Goal: Task Accomplishment & Management: Use online tool/utility

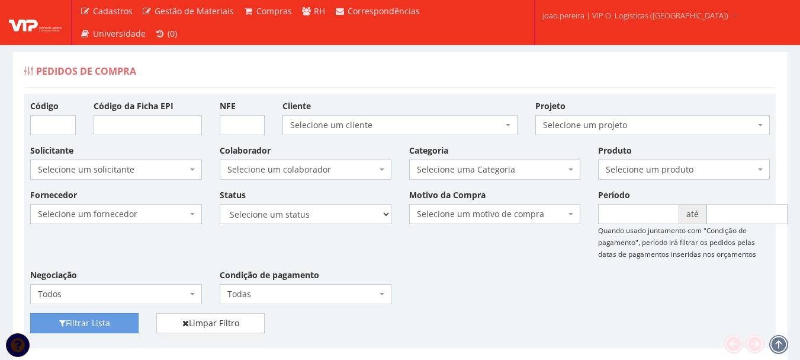
scroll to position [296, 0]
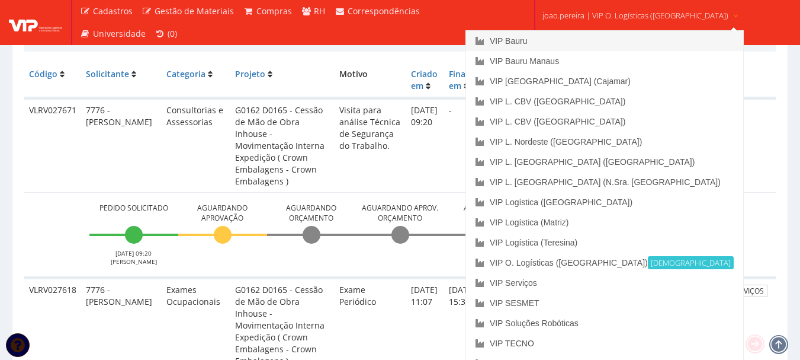
click at [586, 39] on link "VIP Bauru" at bounding box center [604, 41] width 277 height 20
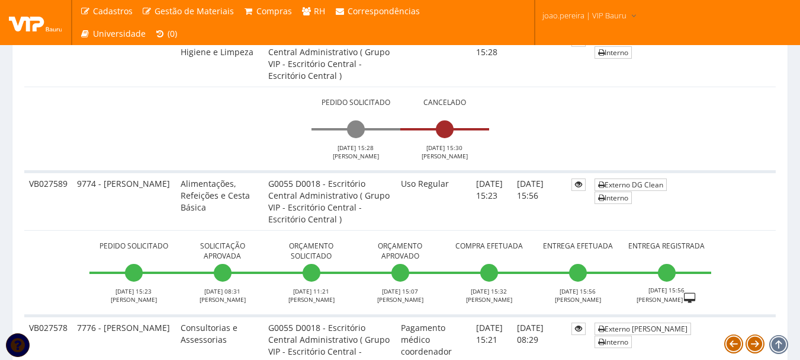
scroll to position [3081, 0]
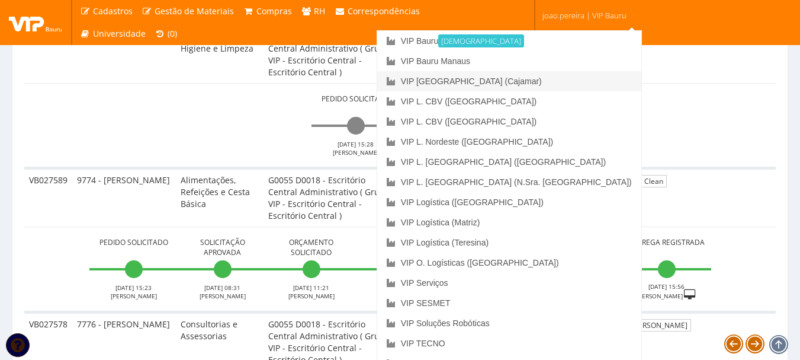
click at [553, 84] on link "VIP [GEOGRAPHIC_DATA] (Cajamar)" at bounding box center [509, 81] width 264 height 20
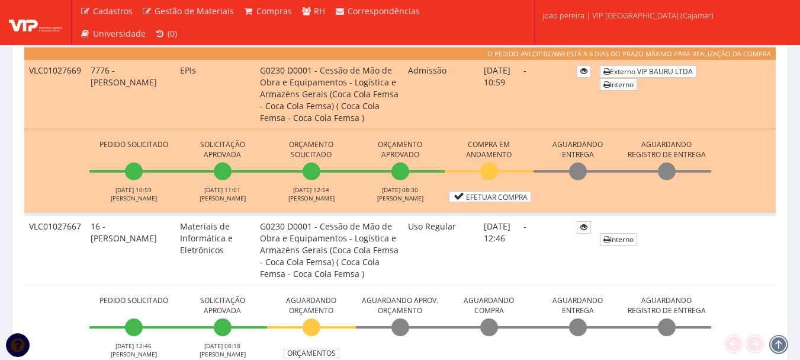
scroll to position [533, 0]
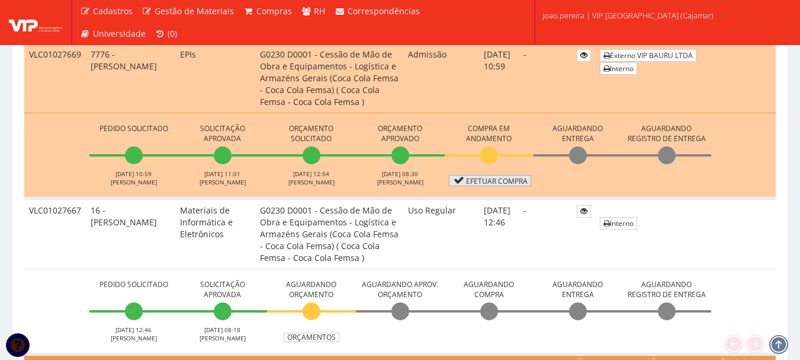
click at [514, 179] on link "Efetuar Compra" at bounding box center [490, 180] width 82 height 11
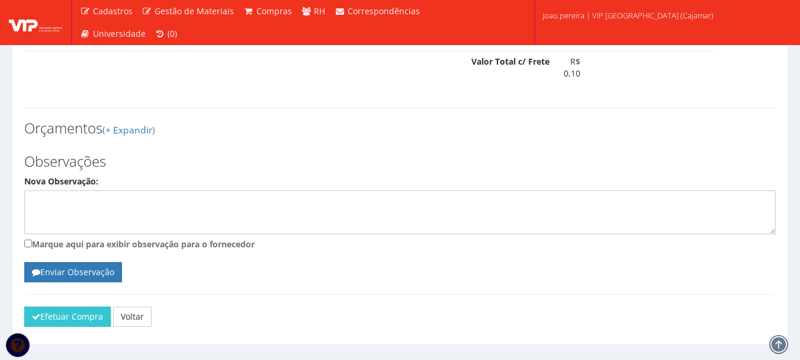
scroll to position [884, 0]
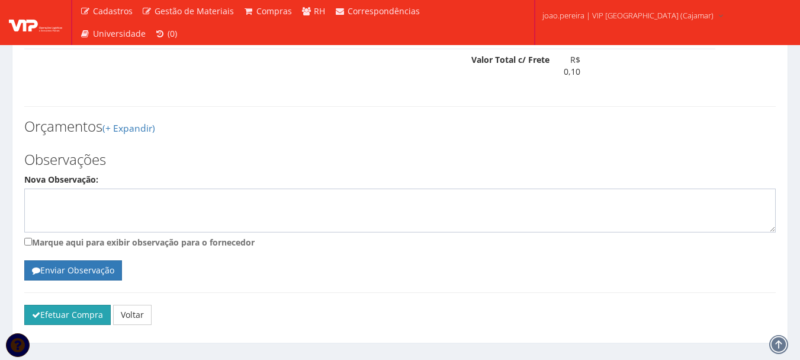
click at [68, 305] on button "Efetuar Compra" at bounding box center [67, 315] width 86 height 20
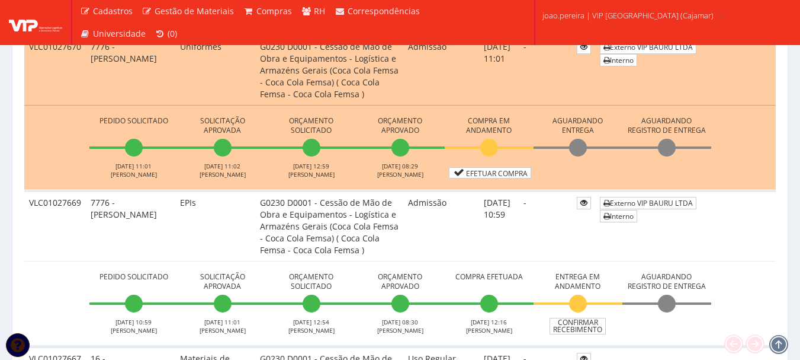
scroll to position [415, 0]
click at [499, 173] on link "Efetuar Compra" at bounding box center [490, 173] width 82 height 11
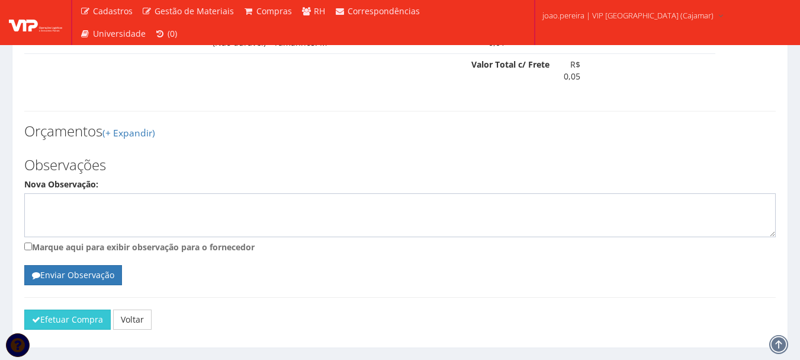
scroll to position [658, 0]
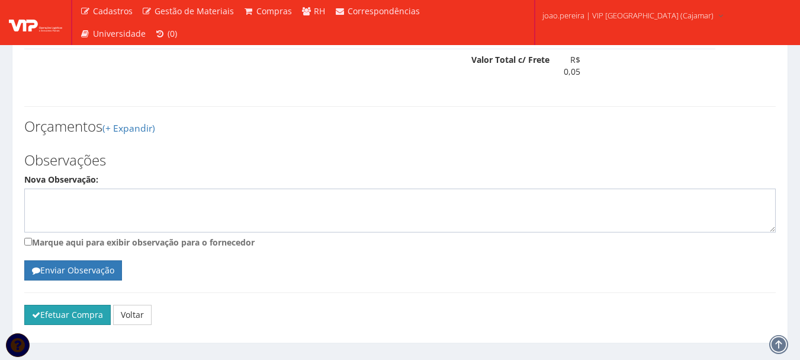
click at [49, 305] on button "Efetuar Compra" at bounding box center [67, 315] width 86 height 20
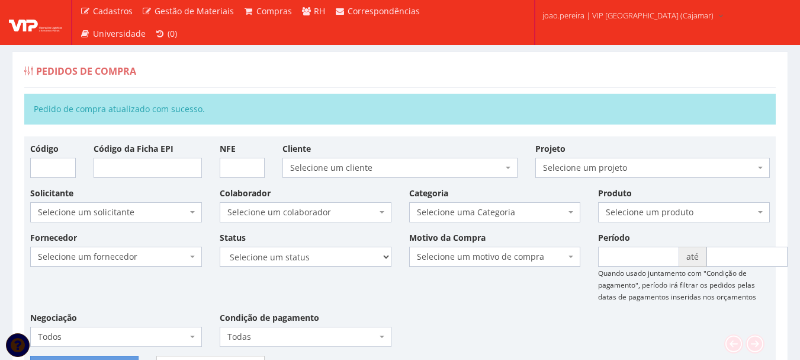
click at [422, 68] on div "Pedidos de Compra" at bounding box center [400, 73] width 752 height 28
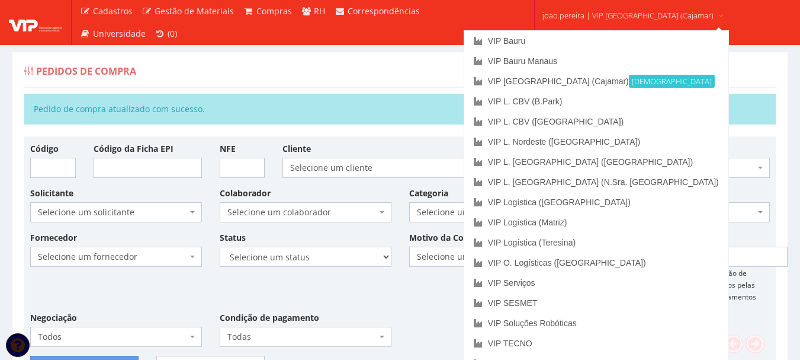
click at [595, 14] on span "joao.pereira | VIP Brasil (Cajamar)" at bounding box center [628, 15] width 171 height 12
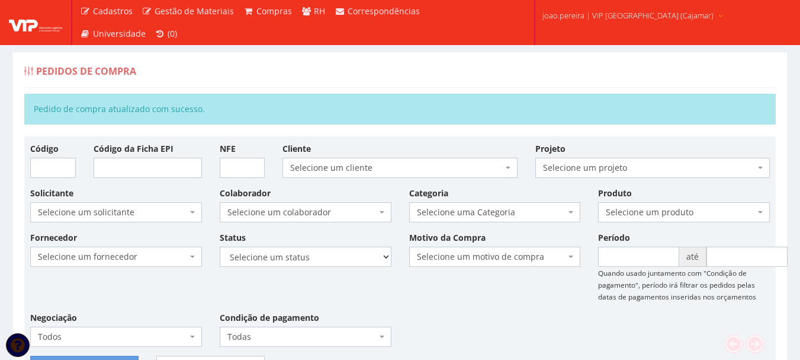
click at [595, 14] on span "joao.pereira | VIP Brasil (Cajamar)" at bounding box center [628, 15] width 171 height 12
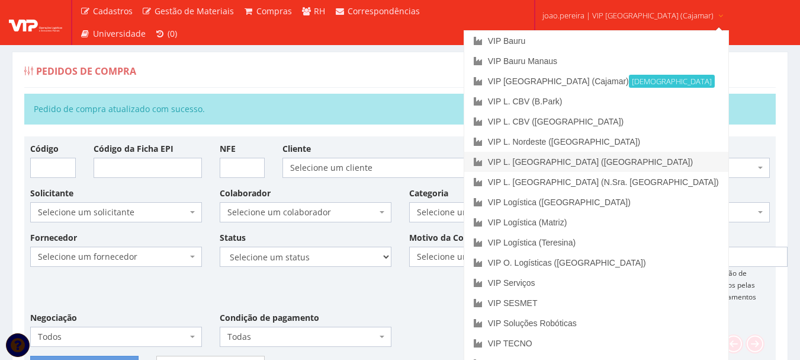
click at [592, 164] on link "VIP L. [GEOGRAPHIC_DATA] ([GEOGRAPHIC_DATA])" at bounding box center [596, 162] width 264 height 20
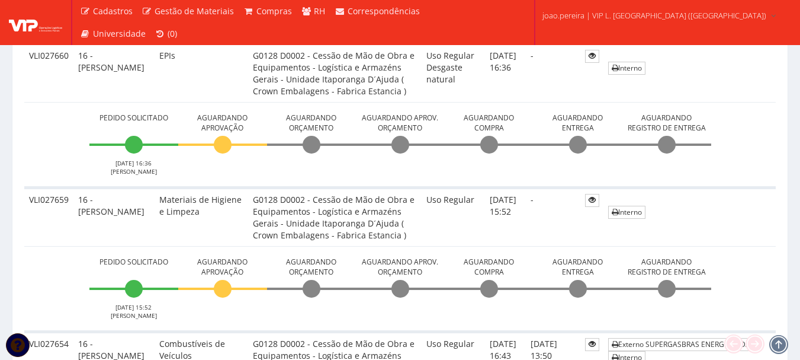
scroll to position [652, 0]
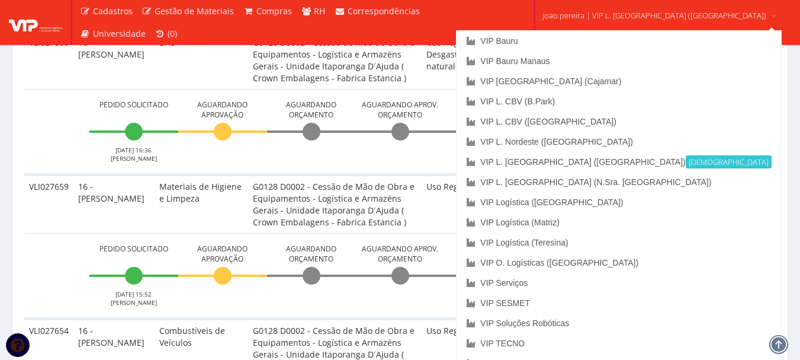
click at [637, 7] on link "joao.pereira | VIP L. Sergipe (Itaporanga)" at bounding box center [660, 14] width 244 height 29
click at [614, 241] on link "VIP Logística (Teresina)" at bounding box center [619, 242] width 324 height 20
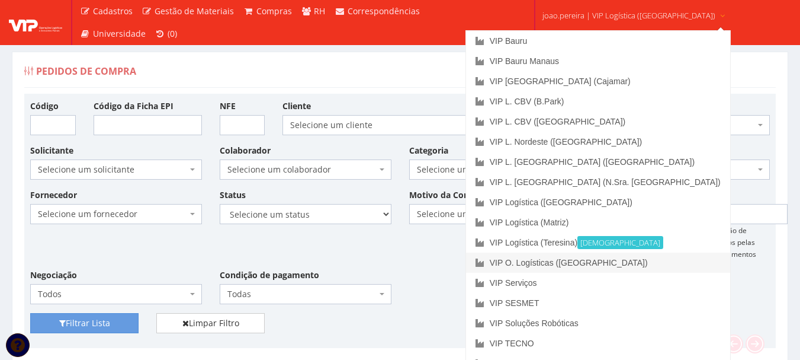
click at [613, 261] on link "VIP O. Logísticas ([GEOGRAPHIC_DATA])" at bounding box center [598, 262] width 264 height 20
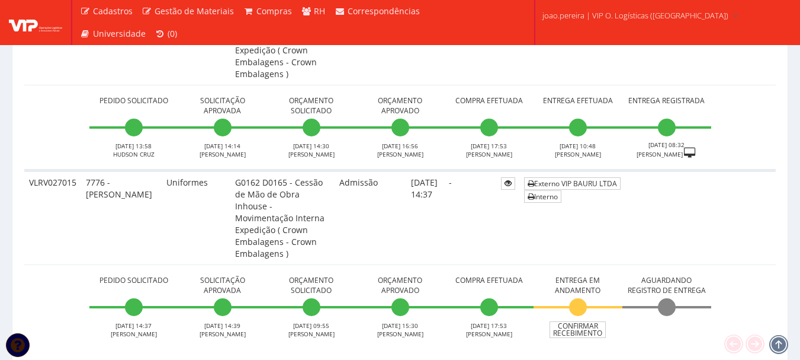
scroll to position [5555, 0]
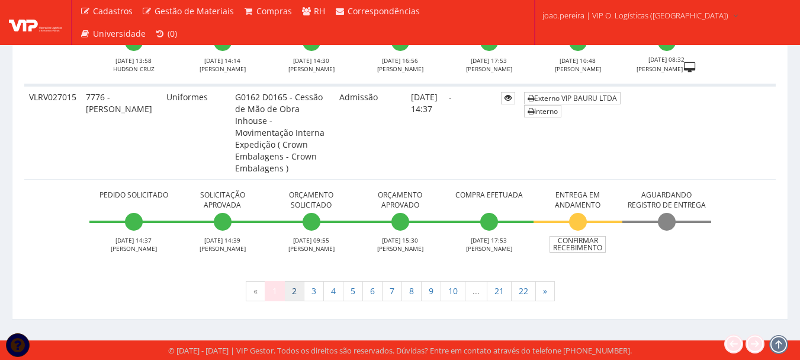
click at [296, 288] on link "2" at bounding box center [294, 291] width 20 height 20
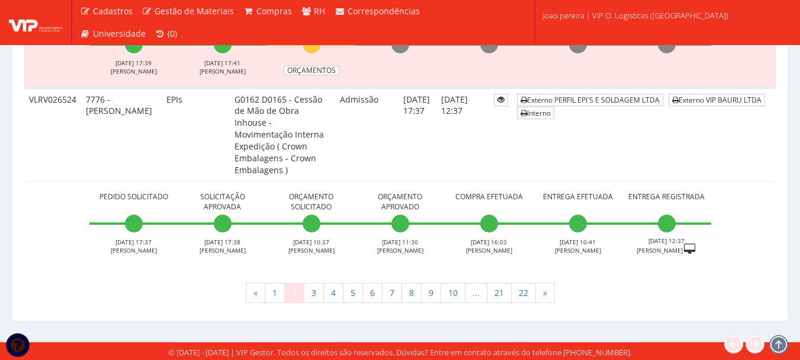
scroll to position [5551, 0]
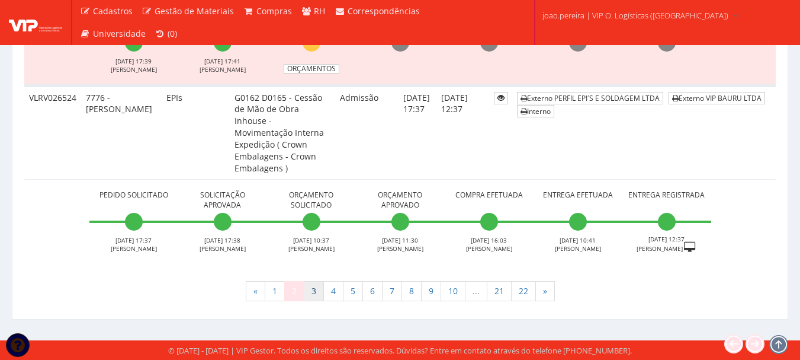
click at [312, 293] on link "3" at bounding box center [314, 291] width 20 height 20
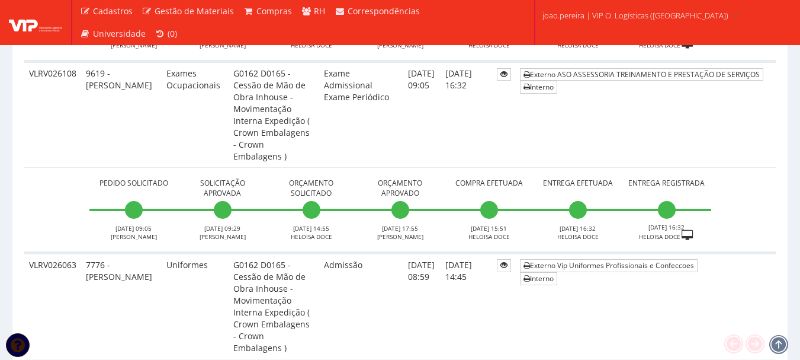
scroll to position [5526, 0]
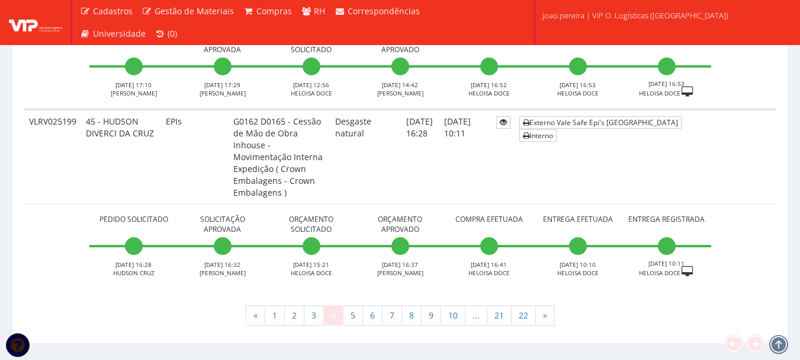
scroll to position [5478, 0]
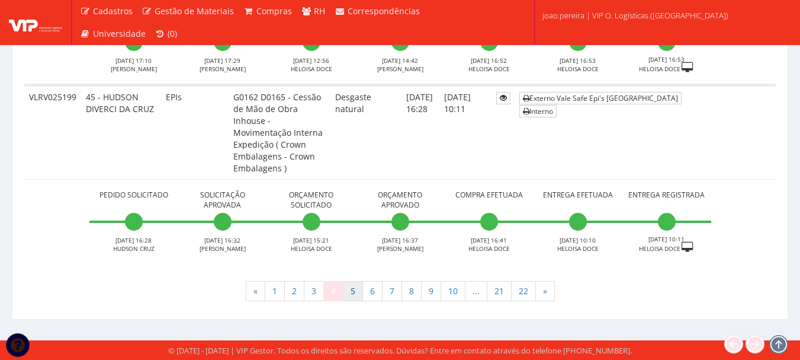
click at [353, 289] on link "5" at bounding box center [353, 291] width 20 height 20
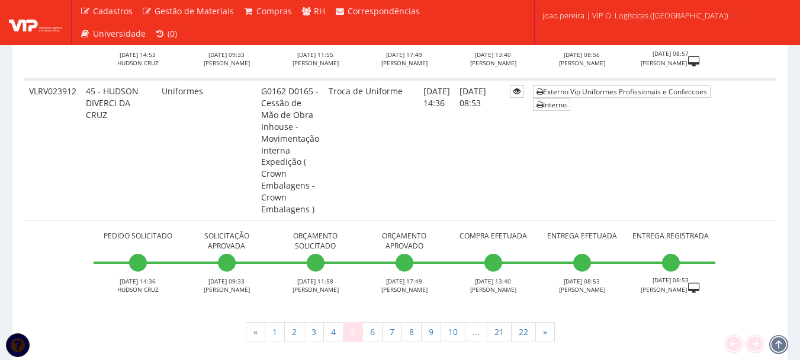
scroll to position [6940, 0]
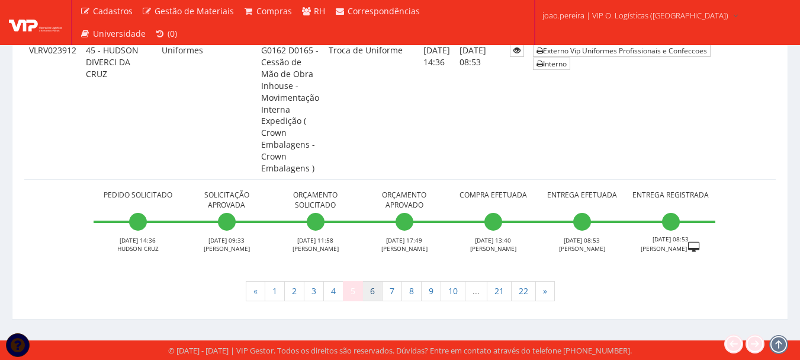
drag, startPoint x: 377, startPoint y: 296, endPoint x: 379, endPoint y: 305, distance: 9.2
click at [376, 296] on link "6" at bounding box center [373, 291] width 20 height 20
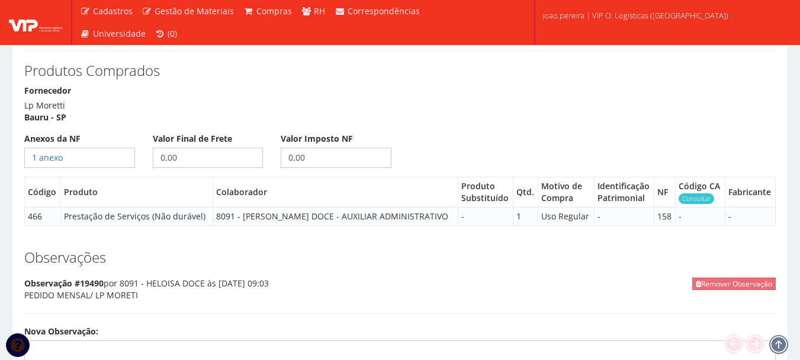
scroll to position [533, 0]
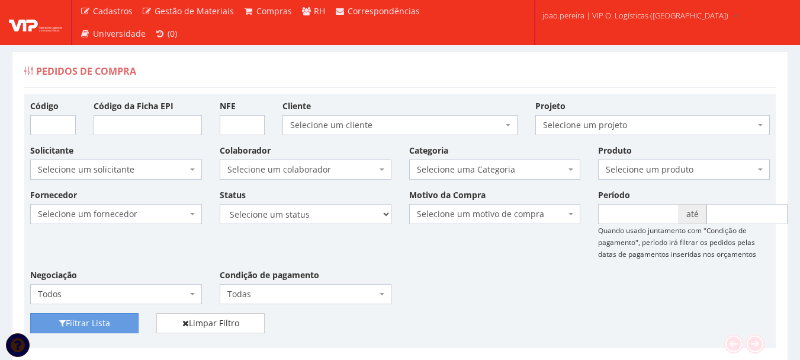
click at [618, 281] on div "Fornecedor Selecione um fornecedor ******** ******** 1000 MARCAS BRASIL 123 MIL…" at bounding box center [400, 250] width 758 height 124
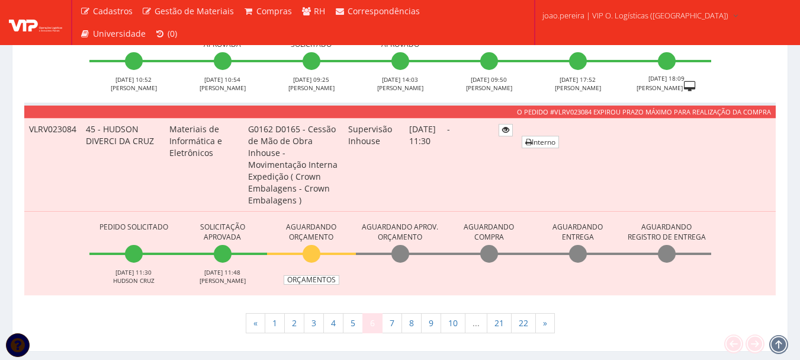
scroll to position [5478, 0]
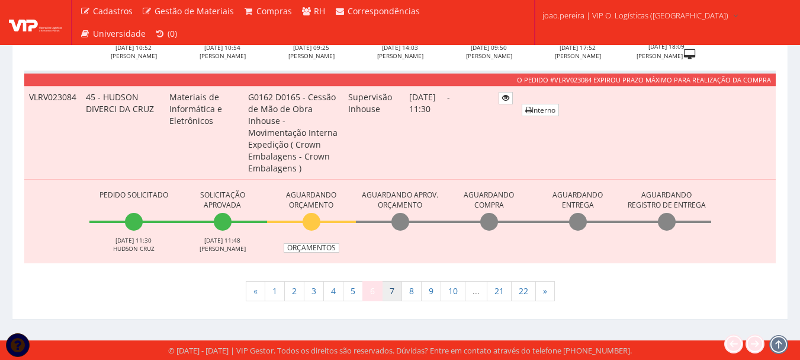
click at [395, 293] on link "7" at bounding box center [392, 291] width 20 height 20
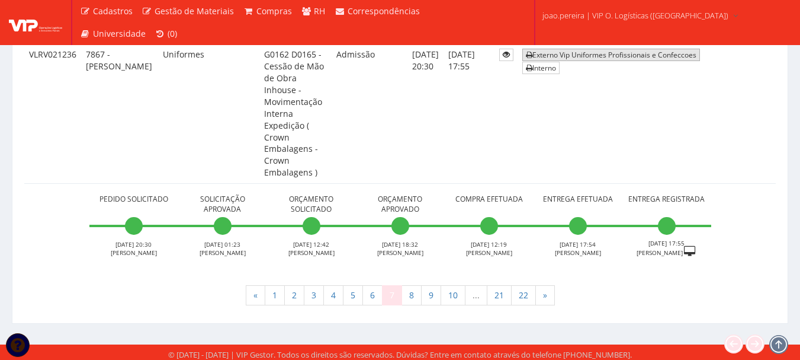
scroll to position [6910, 0]
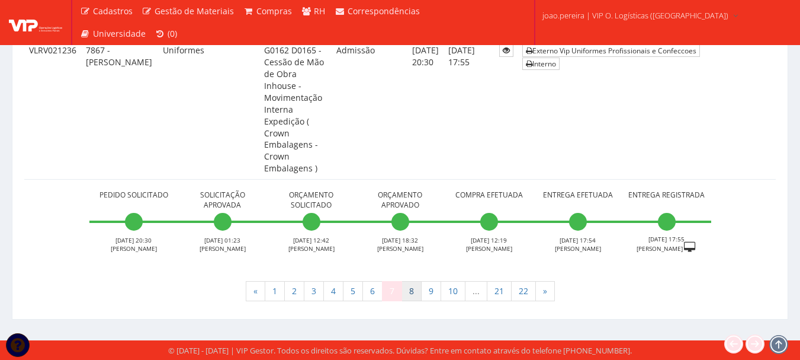
click at [413, 293] on link "8" at bounding box center [412, 291] width 20 height 20
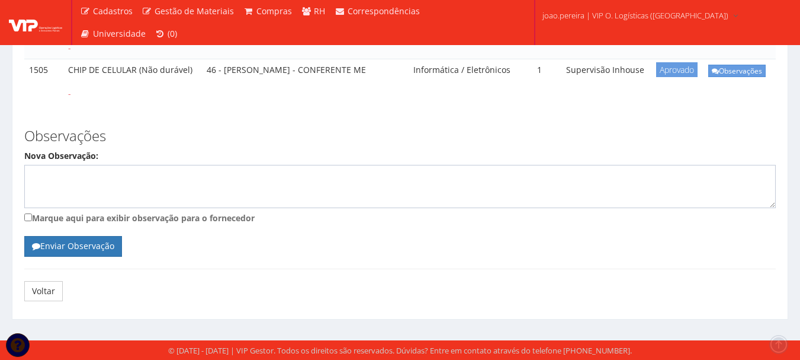
scroll to position [302, 0]
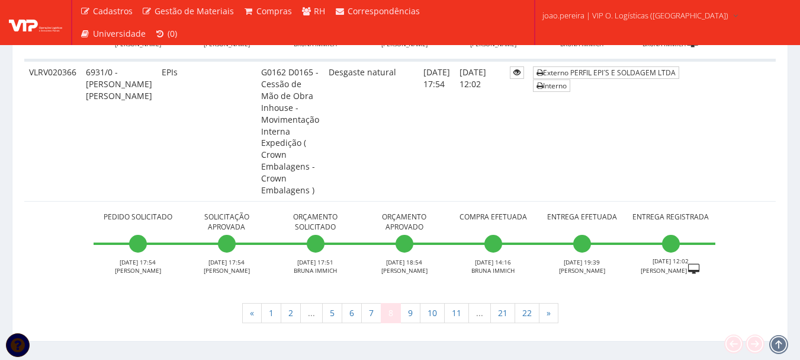
scroll to position [6934, 0]
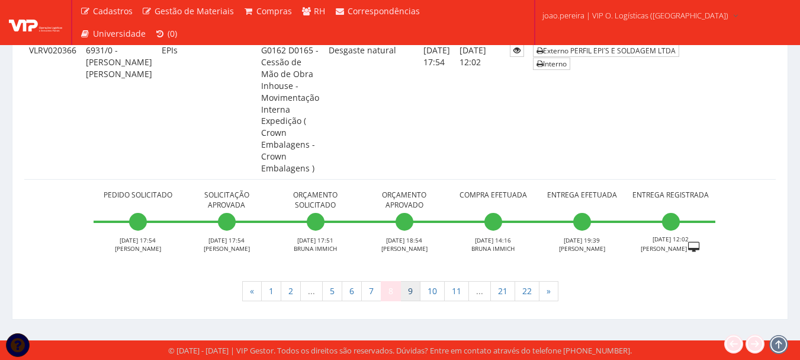
click at [414, 293] on link "9" at bounding box center [411, 291] width 20 height 20
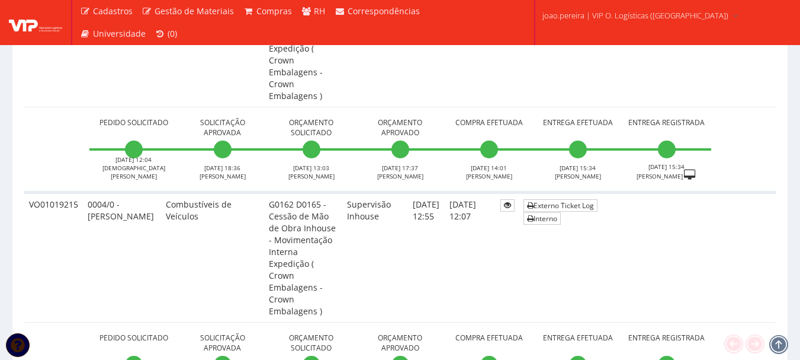
scroll to position [6223, 0]
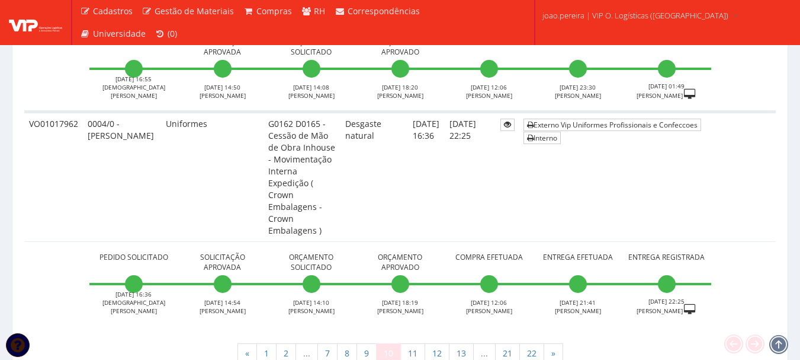
scroll to position [6579, 0]
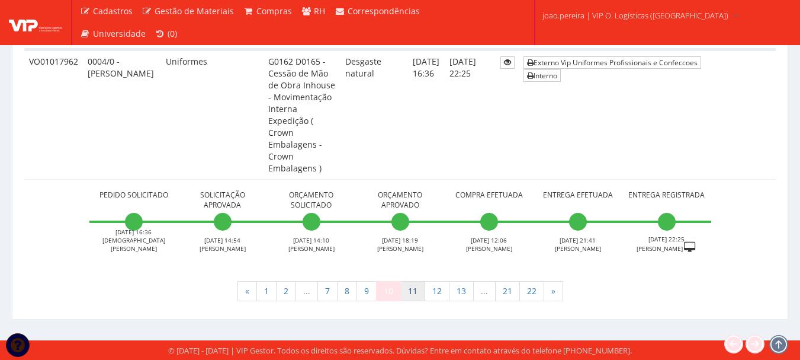
click at [412, 296] on link "11" at bounding box center [413, 291] width 25 height 20
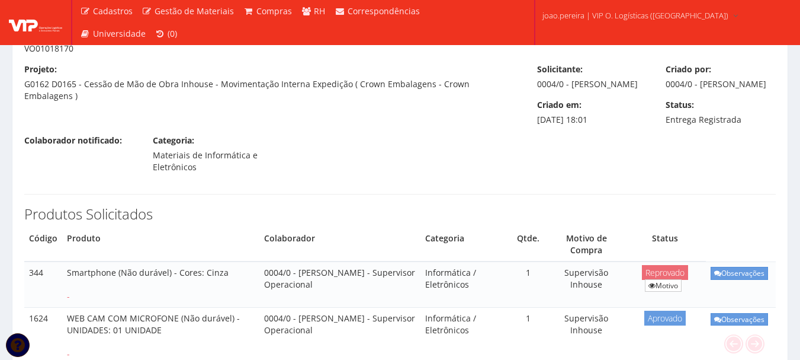
scroll to position [118, 0]
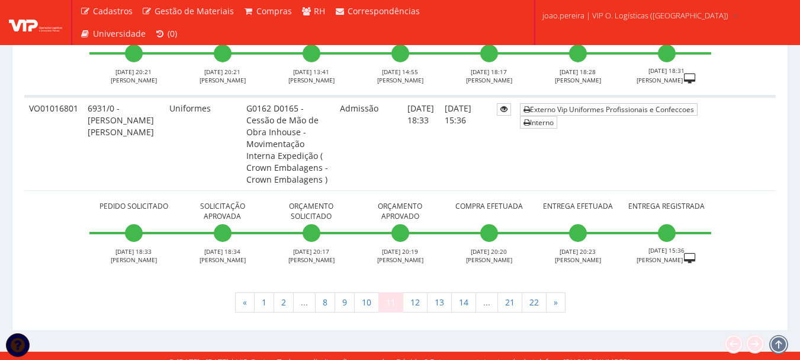
scroll to position [5501, 0]
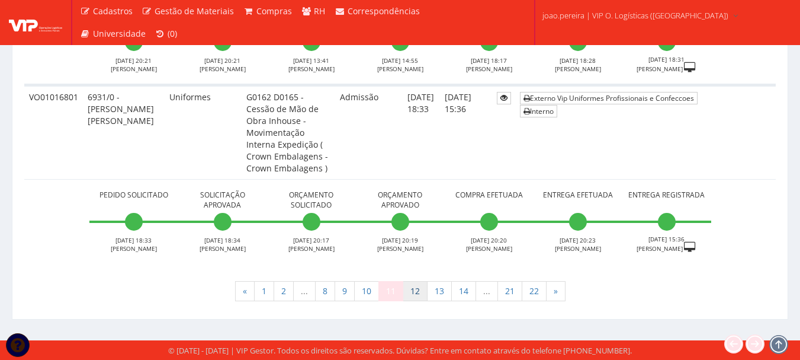
click at [415, 291] on link "12" at bounding box center [415, 291] width 25 height 20
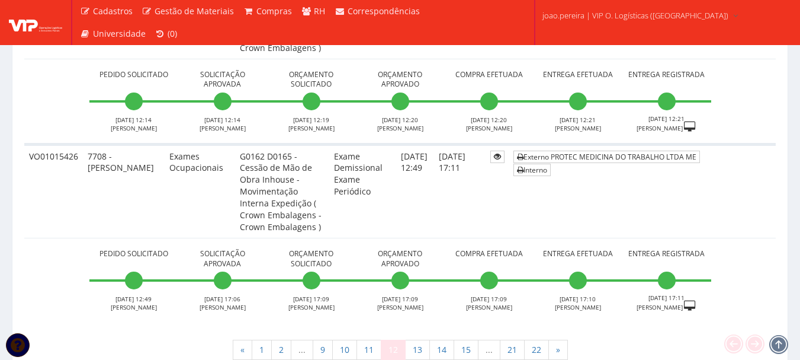
scroll to position [5430, 0]
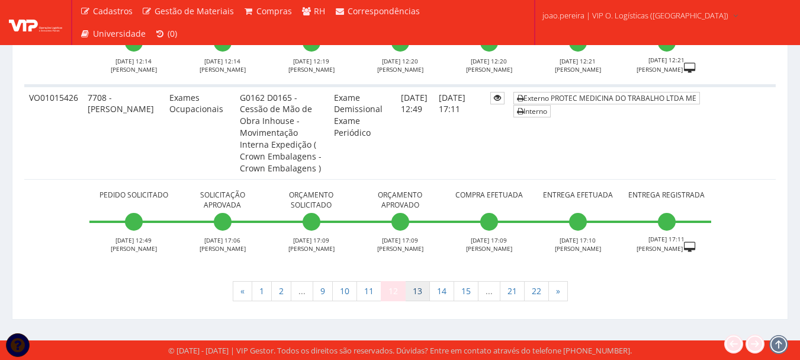
click at [419, 288] on link "13" at bounding box center [417, 291] width 25 height 20
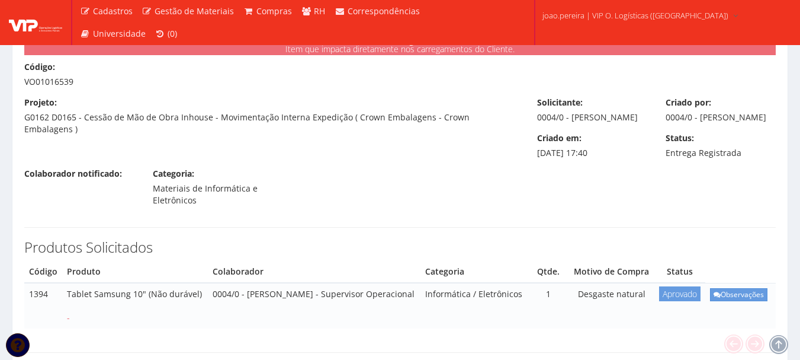
scroll to position [59, 0]
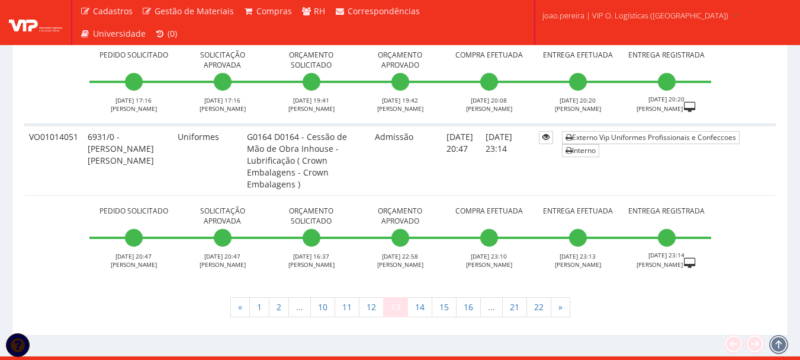
scroll to position [5134, 0]
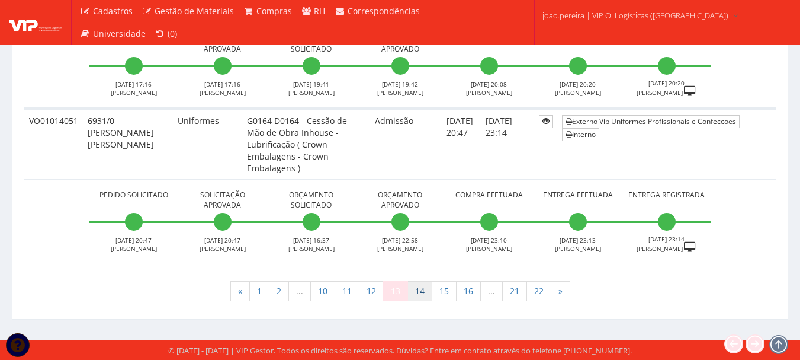
click at [423, 294] on link "14" at bounding box center [420, 291] width 25 height 20
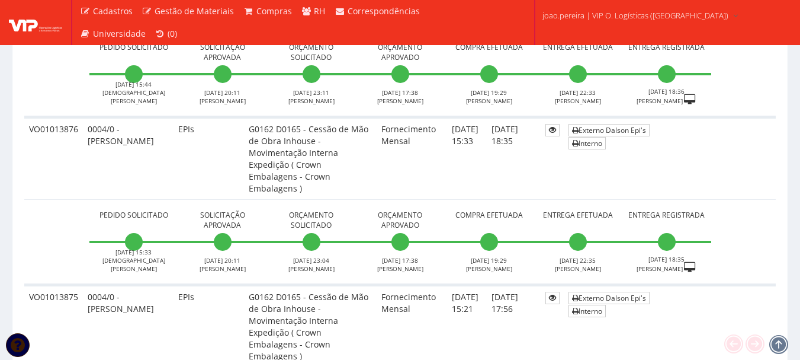
scroll to position [4779, 0]
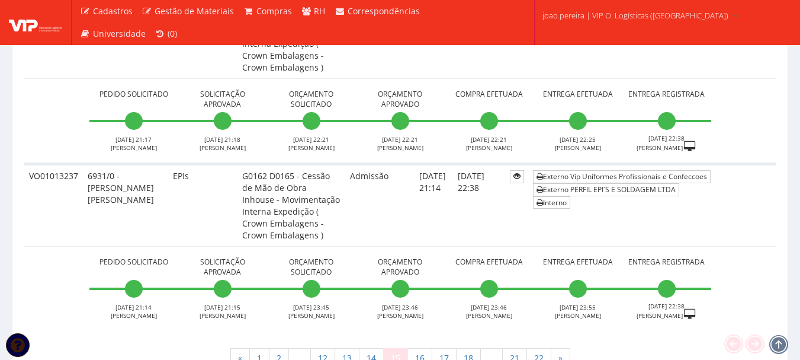
scroll to position [5182, 0]
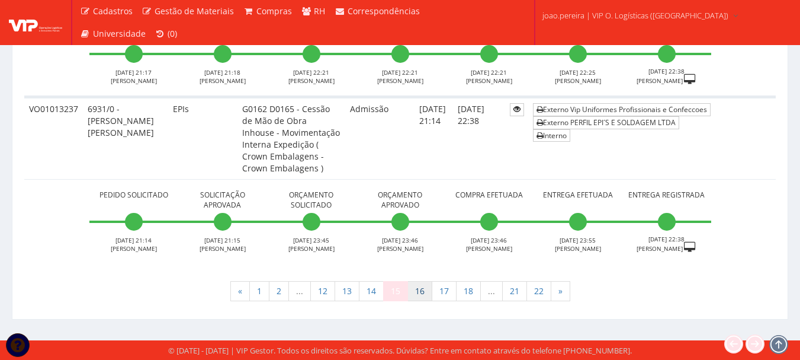
click at [425, 296] on link "16" at bounding box center [420, 291] width 25 height 20
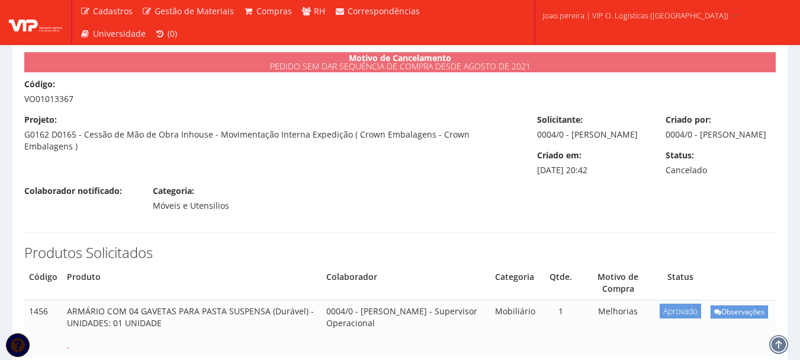
scroll to position [59, 0]
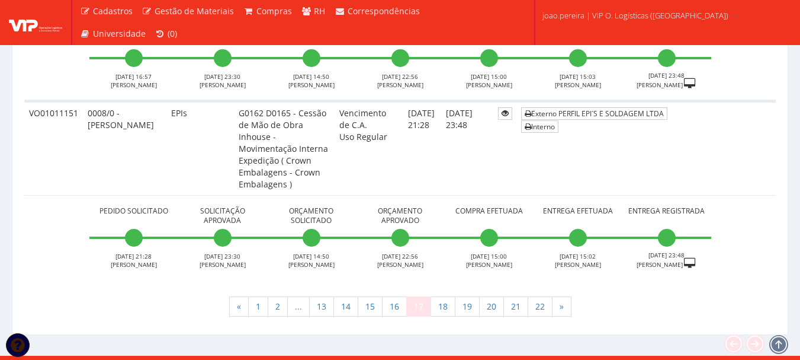
scroll to position [5347, 0]
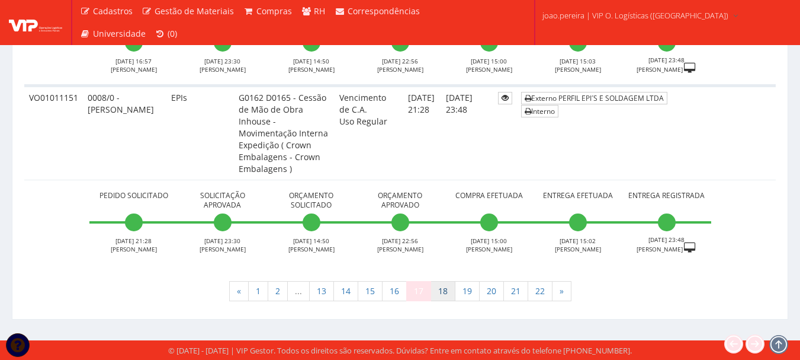
click at [445, 296] on link "18" at bounding box center [443, 291] width 25 height 20
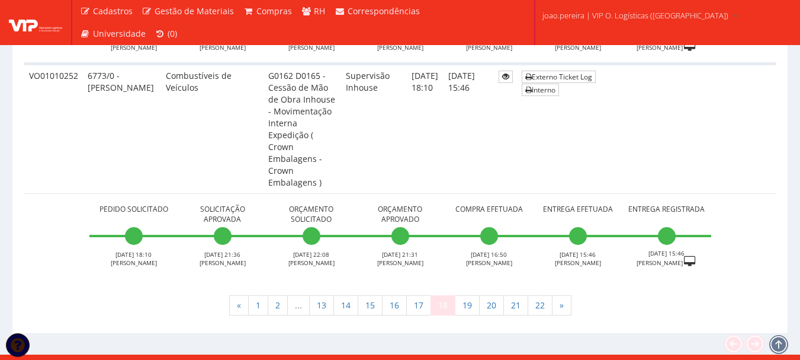
scroll to position [6508, 0]
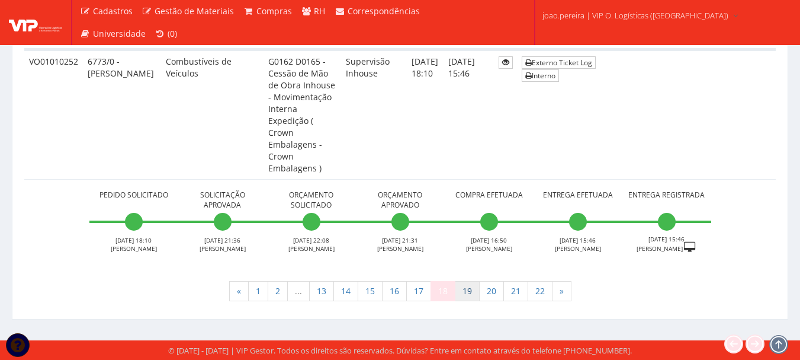
click at [462, 291] on link "19" at bounding box center [467, 291] width 25 height 20
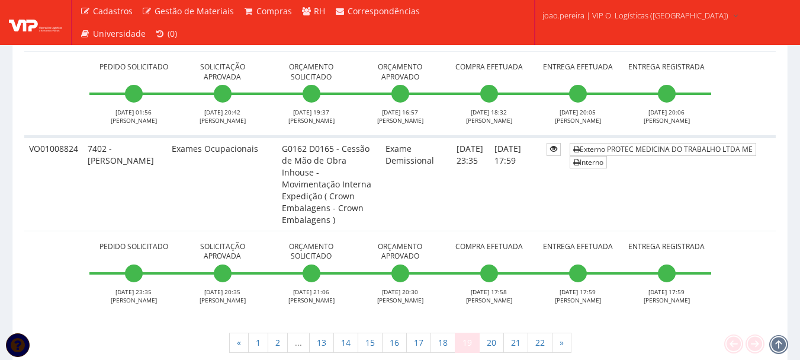
scroll to position [5276, 0]
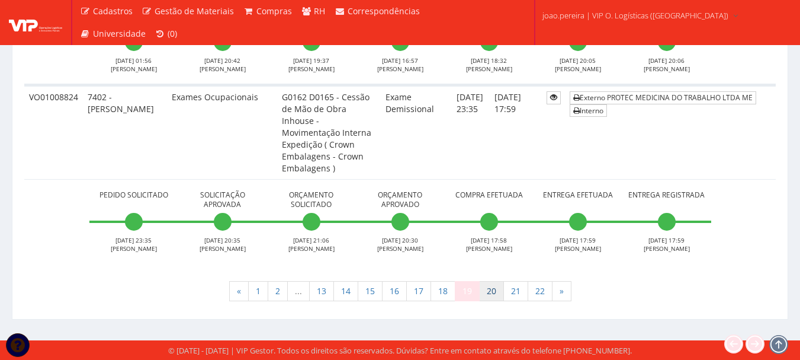
click at [495, 293] on link "20" at bounding box center [491, 291] width 25 height 20
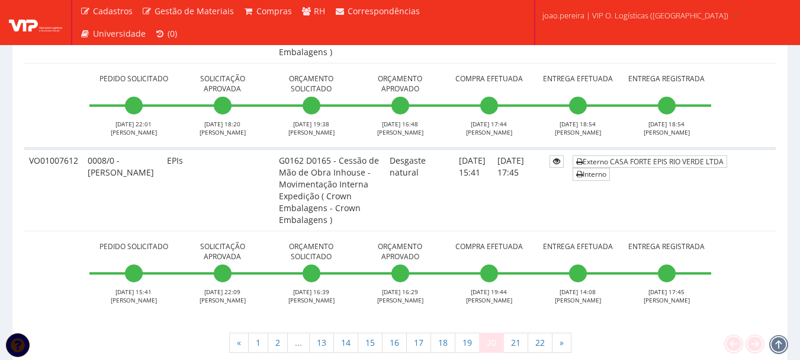
scroll to position [5051, 0]
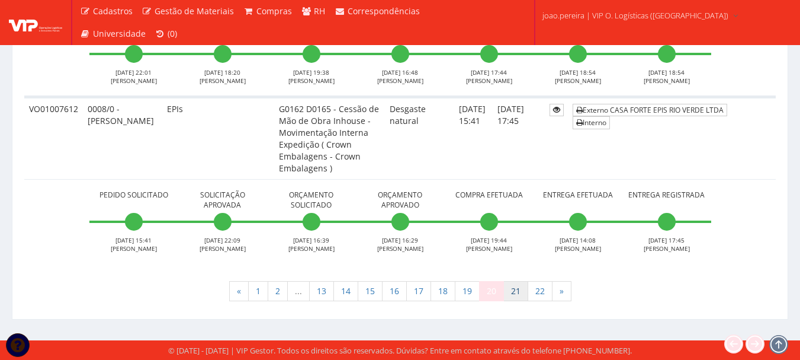
click at [520, 294] on link "21" at bounding box center [516, 291] width 25 height 20
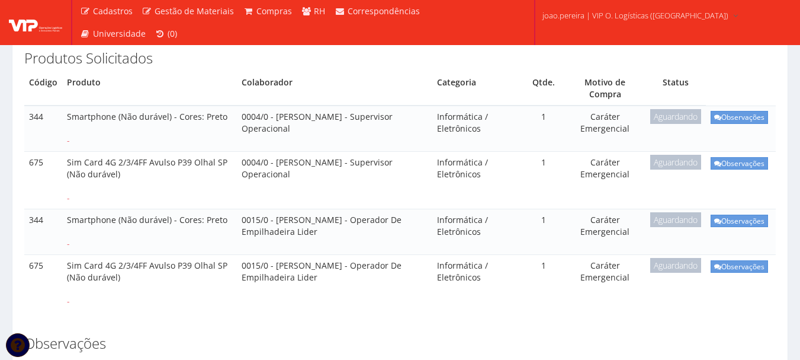
scroll to position [237, 0]
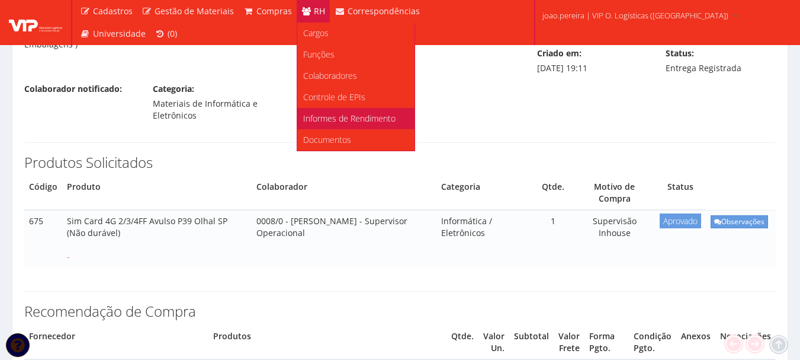
scroll to position [118, 0]
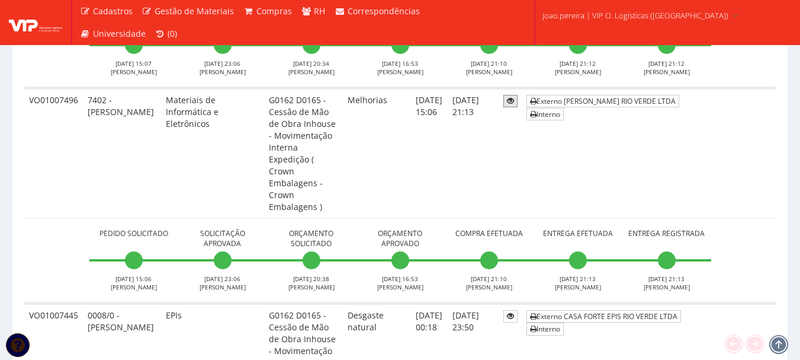
scroll to position [1425, 0]
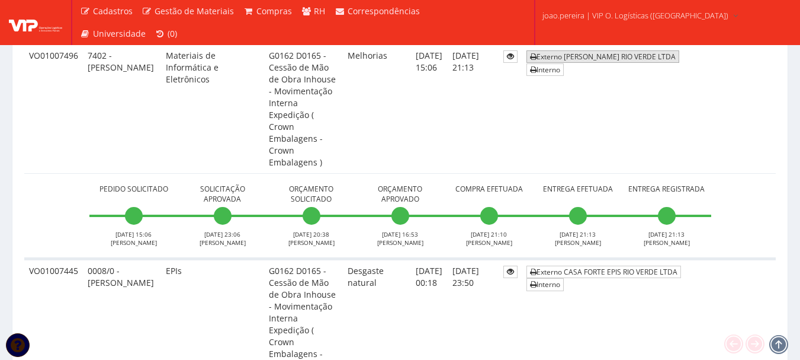
click at [562, 63] on link "Externo RICARDO ELETRO RIO VERDE LTDA" at bounding box center [603, 56] width 153 height 12
drag, startPoint x: 79, startPoint y: 115, endPoint x: 1, endPoint y: 115, distance: 77.6
click at [223, 174] on td "Materiais de Informática e Eletrônicos" at bounding box center [212, 109] width 103 height 130
drag, startPoint x: 79, startPoint y: 113, endPoint x: 28, endPoint y: 114, distance: 50.4
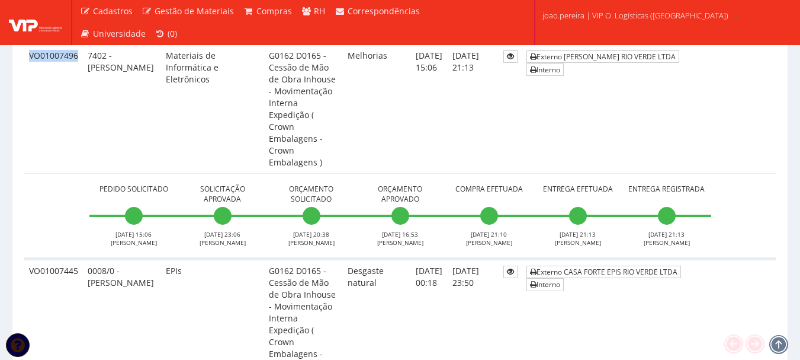
click at [28, 114] on td "VO01007496" at bounding box center [53, 109] width 59 height 130
copy td "VO01007496"
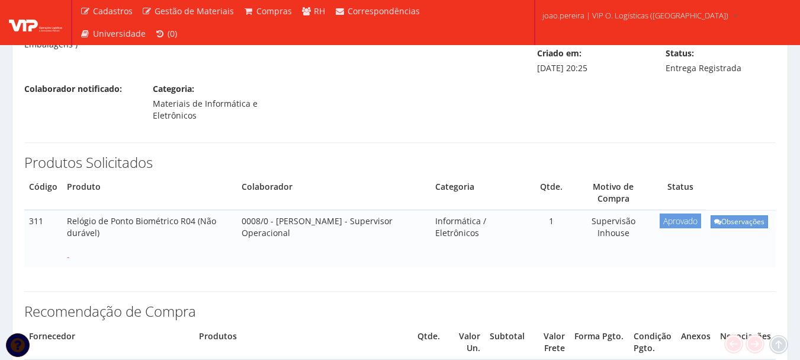
scroll to position [118, 0]
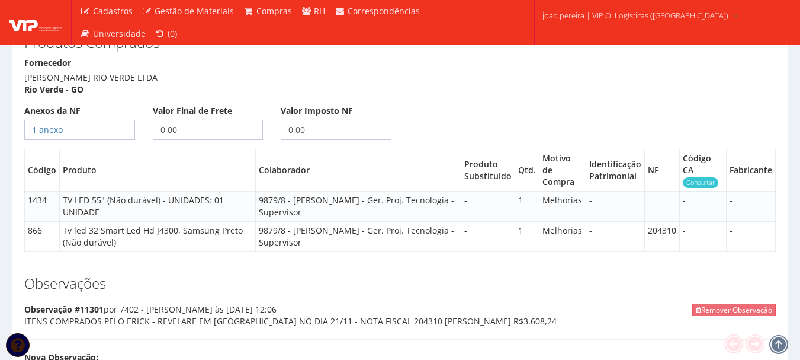
scroll to position [711, 0]
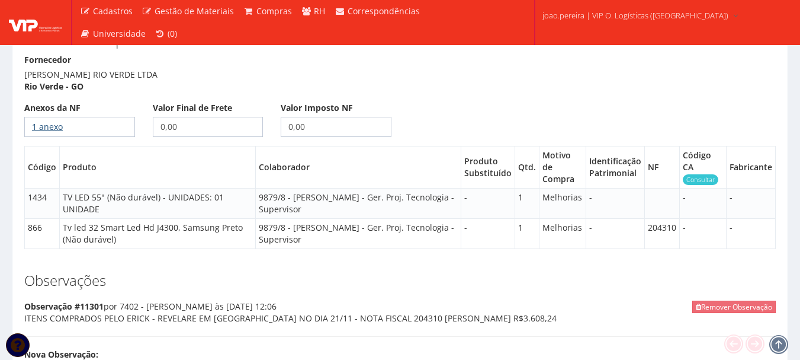
click at [52, 121] on link "1 anexo" at bounding box center [47, 126] width 31 height 11
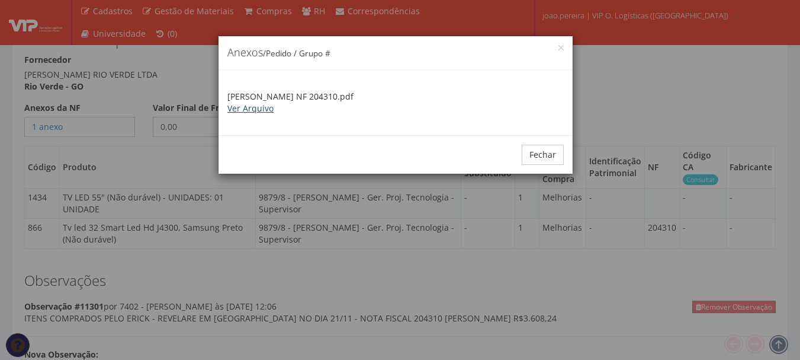
click at [254, 112] on link "Ver Arquivo" at bounding box center [251, 107] width 46 height 11
